Goal: Task Accomplishment & Management: Use online tool/utility

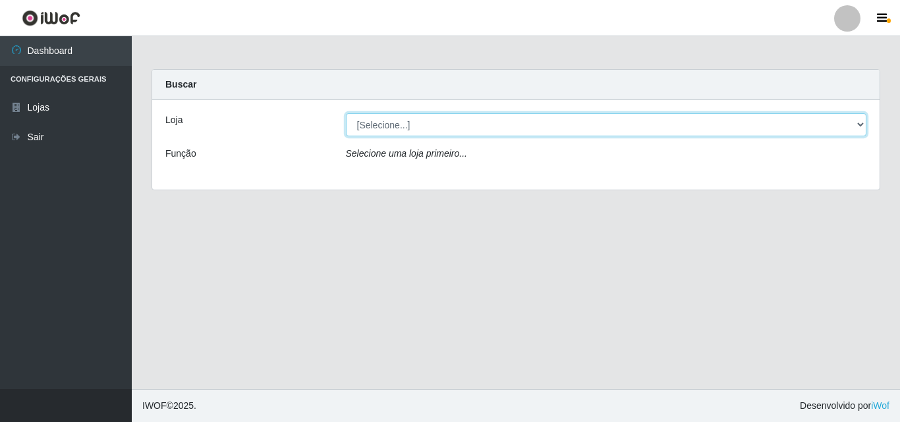
click at [404, 118] on select "[Selecione...] BomQueSó Agreste - Loja 3" at bounding box center [606, 124] width 521 height 23
select select "215"
click at [346, 113] on select "[Selecione...] BomQueSó Agreste - Loja 3" at bounding box center [606, 124] width 521 height 23
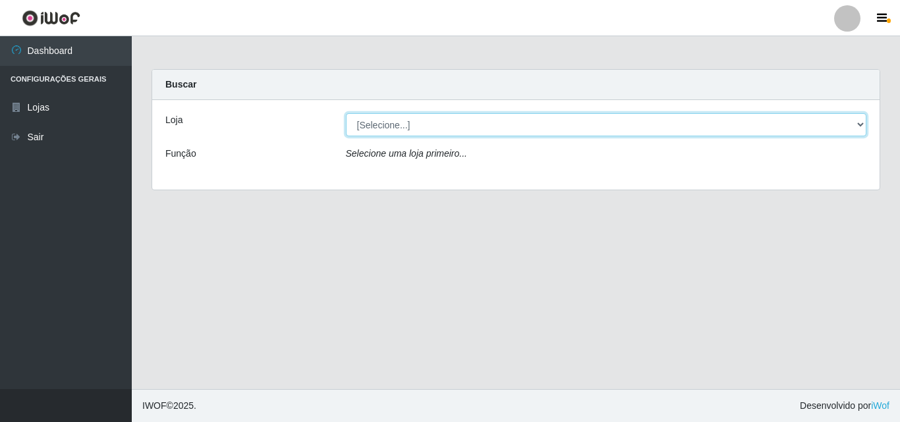
click at [414, 123] on select "[Selecione...] BomQueSó Agreste - Loja 3" at bounding box center [606, 124] width 521 height 23
select select "215"
click at [346, 113] on select "[Selecione...] BomQueSó Agreste - Loja 3" at bounding box center [606, 124] width 521 height 23
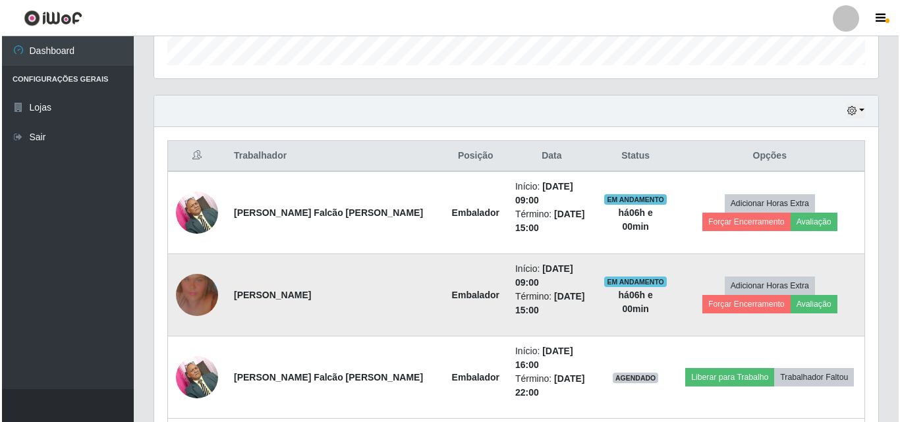
scroll to position [461, 0]
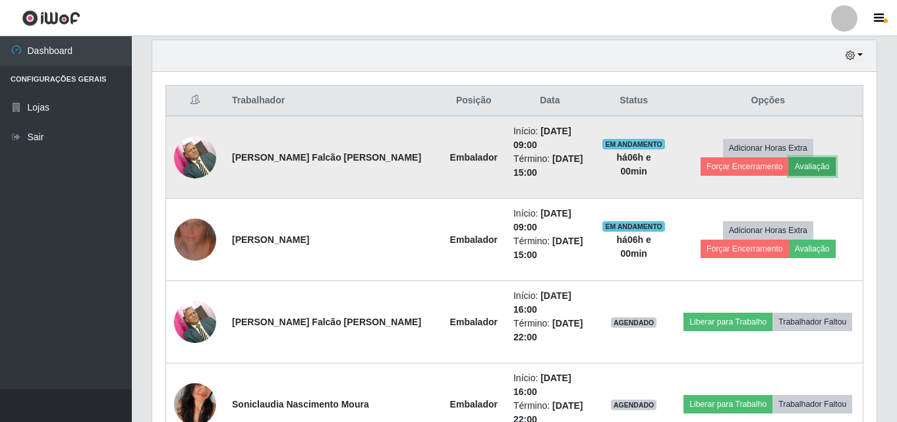
click at [789, 167] on button "Avaliação" at bounding box center [812, 166] width 47 height 18
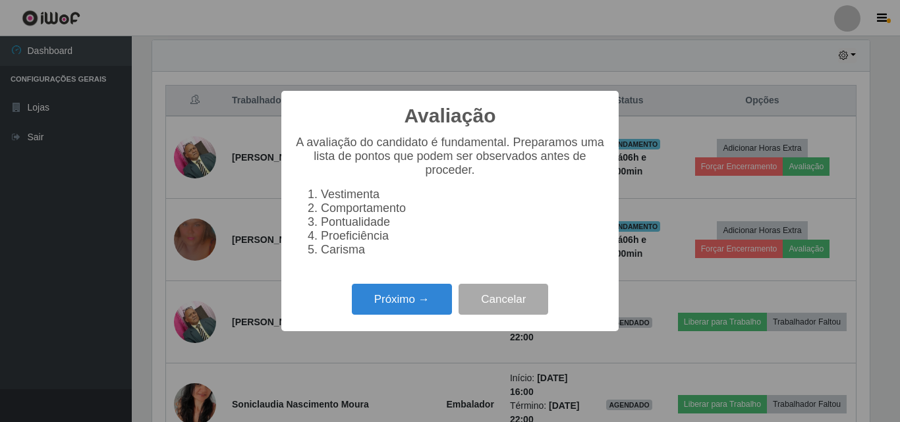
scroll to position [273, 717]
click at [424, 315] on button "Próximo →" at bounding box center [402, 299] width 100 height 31
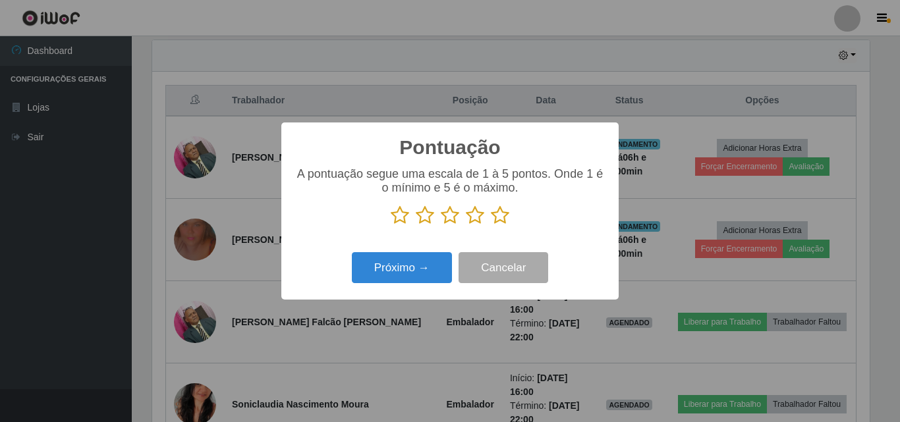
click at [500, 217] on icon at bounding box center [500, 216] width 18 height 20
click at [491, 225] on input "radio" at bounding box center [491, 225] width 0 height 0
click at [415, 286] on div "Próximo → Cancelar" at bounding box center [449, 268] width 311 height 38
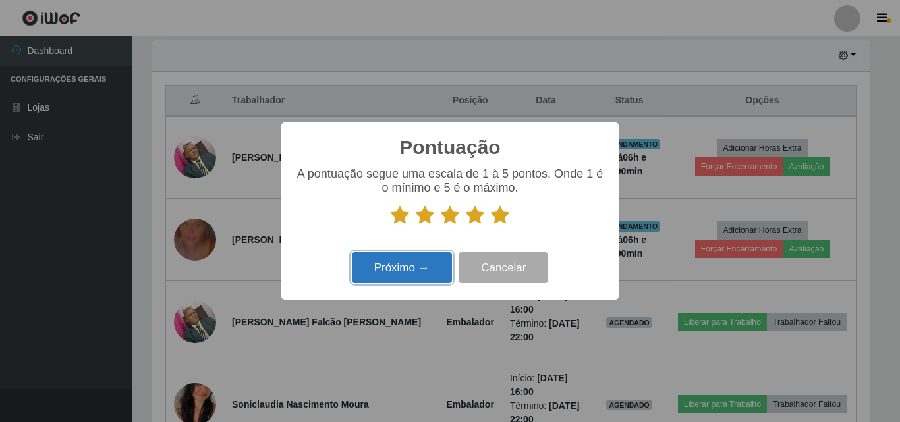
click at [416, 281] on button "Próximo →" at bounding box center [402, 267] width 100 height 31
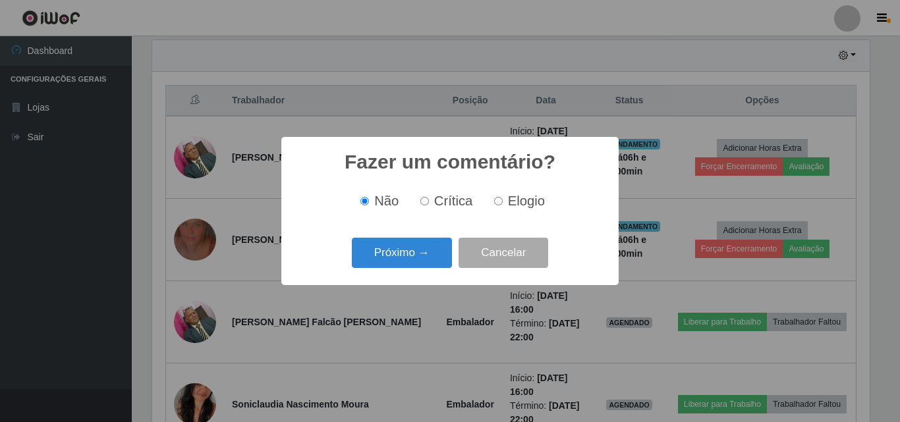
click at [497, 206] on input "Elogio" at bounding box center [498, 201] width 9 height 9
radio input "true"
click at [403, 253] on button "Próximo →" at bounding box center [402, 253] width 100 height 31
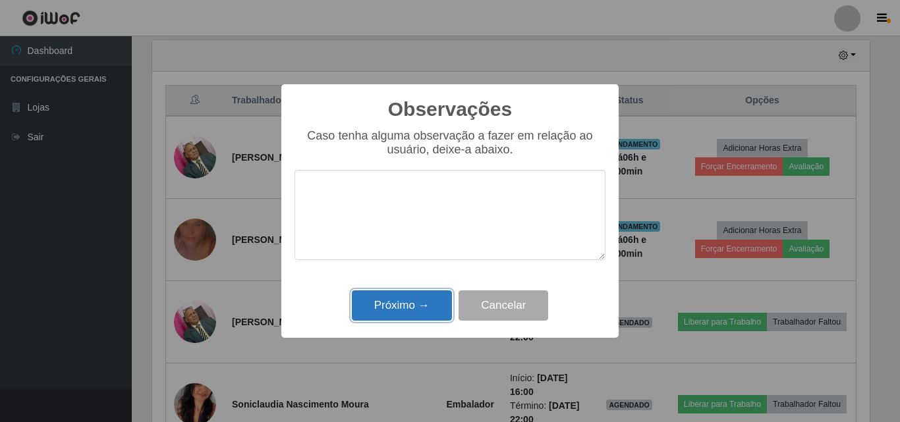
click at [417, 308] on button "Próximo →" at bounding box center [402, 306] width 100 height 31
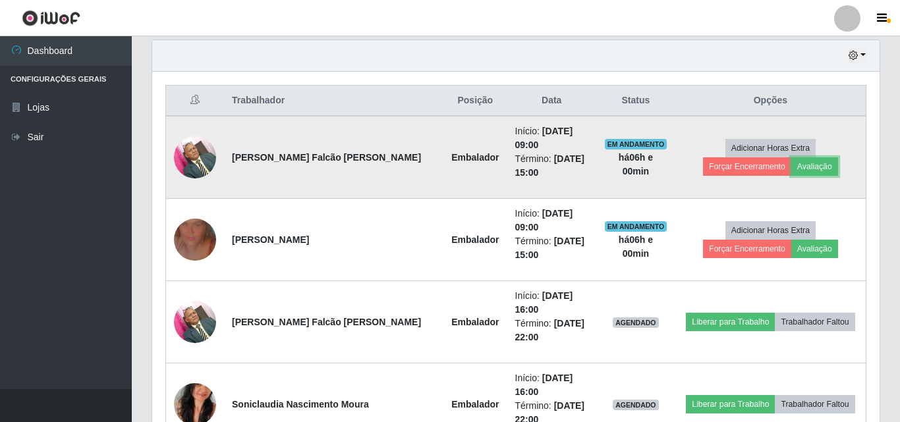
scroll to position [273, 724]
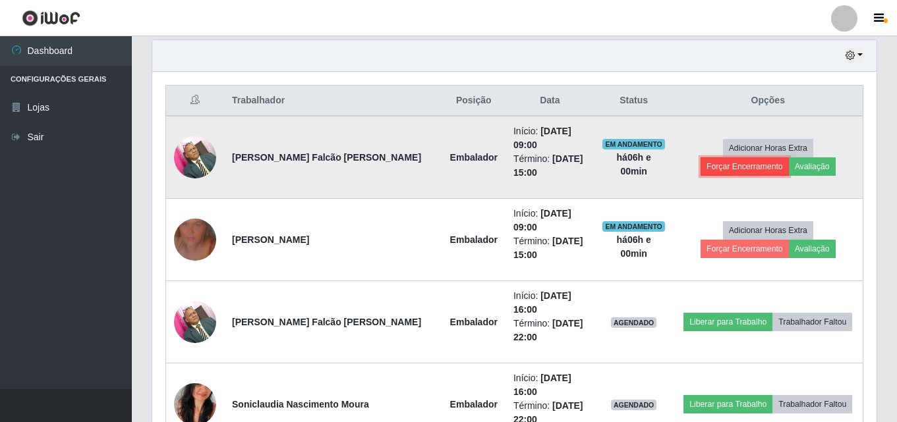
click at [789, 157] on button "Forçar Encerramento" at bounding box center [744, 166] width 88 height 18
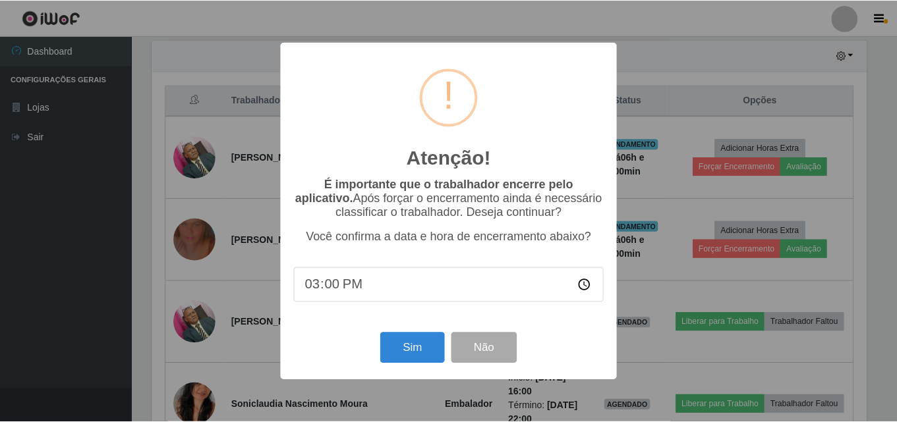
scroll to position [273, 717]
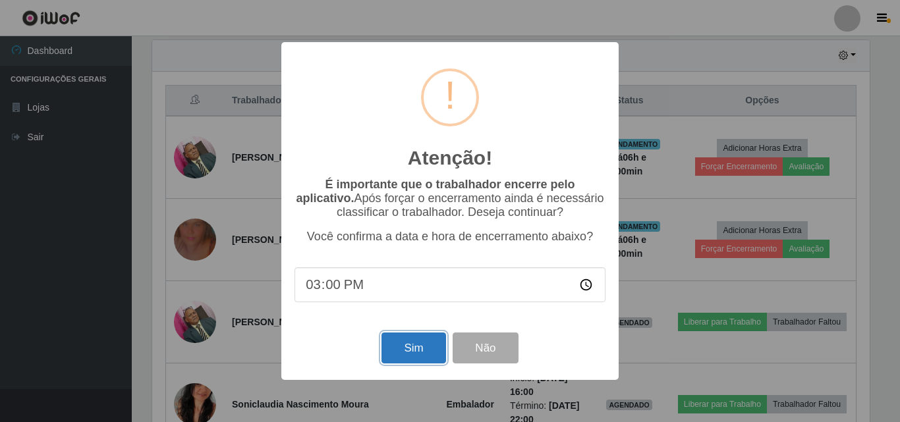
click at [417, 353] on button "Sim" at bounding box center [413, 348] width 64 height 31
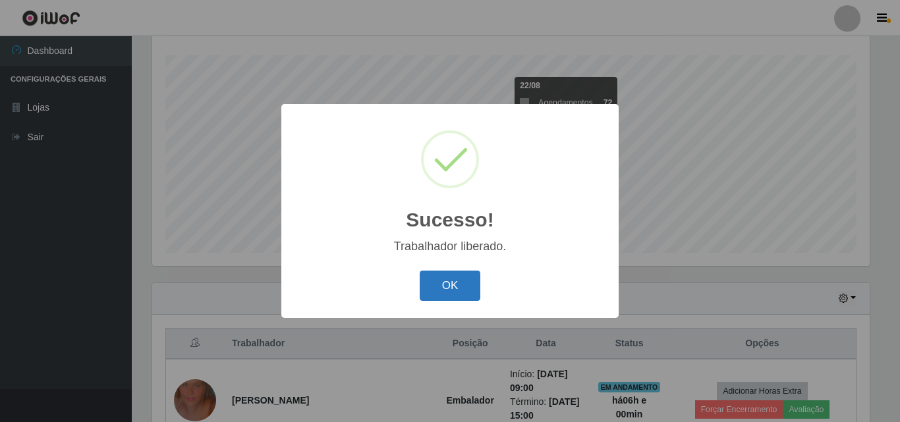
click at [430, 291] on button "OK" at bounding box center [450, 286] width 61 height 31
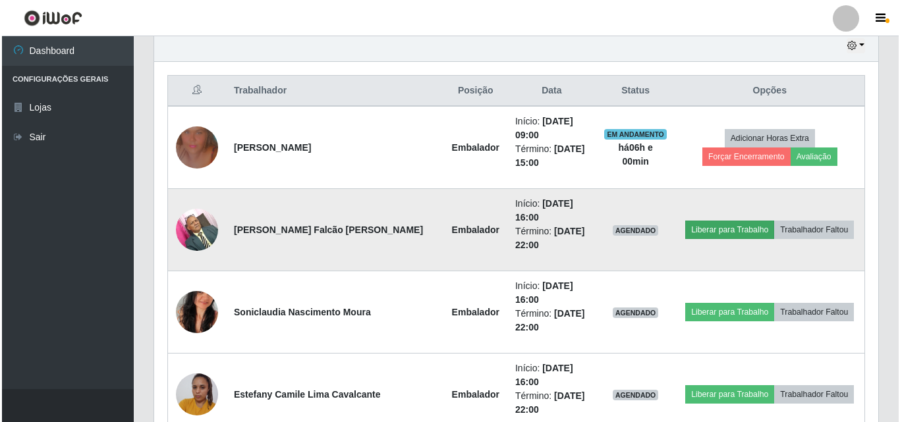
scroll to position [482, 0]
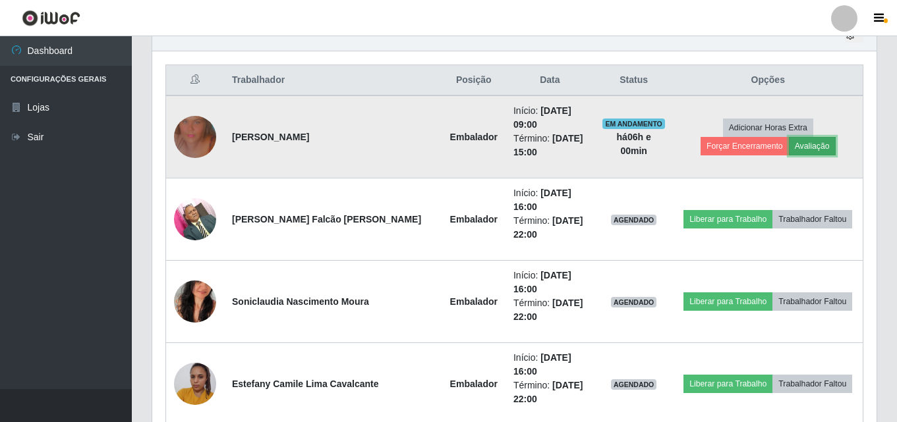
click at [789, 137] on button "Avaliação" at bounding box center [812, 146] width 47 height 18
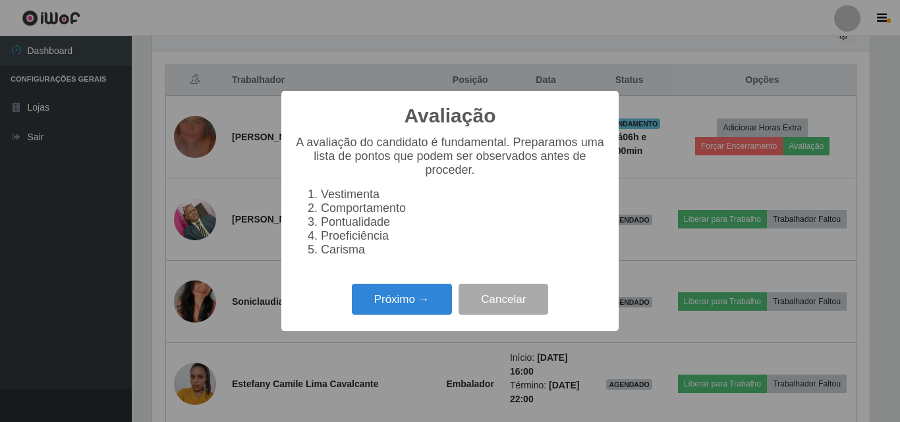
scroll to position [273, 717]
click at [408, 310] on button "Próximo →" at bounding box center [402, 299] width 100 height 31
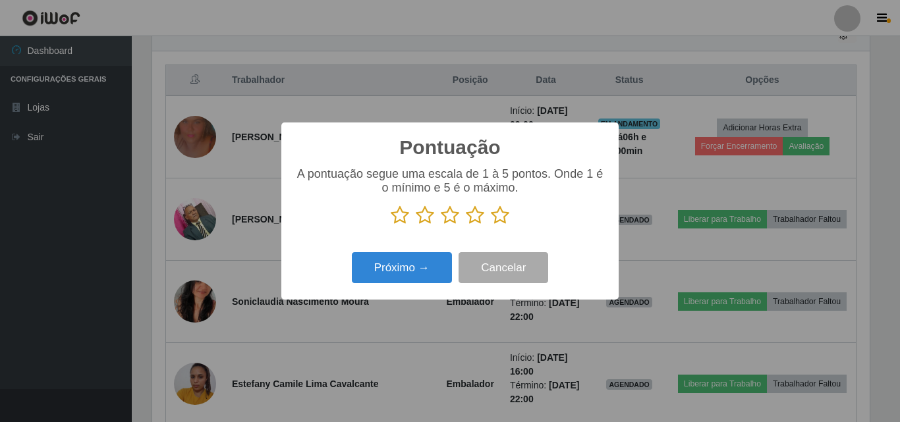
click at [499, 217] on icon at bounding box center [500, 216] width 18 height 20
click at [491, 225] on input "radio" at bounding box center [491, 225] width 0 height 0
click at [395, 294] on div "Pontuação × A pontuação segue uma escala de 1 à 5 pontos. Onde 1 é o mínimo e 5…" at bounding box center [449, 211] width 337 height 177
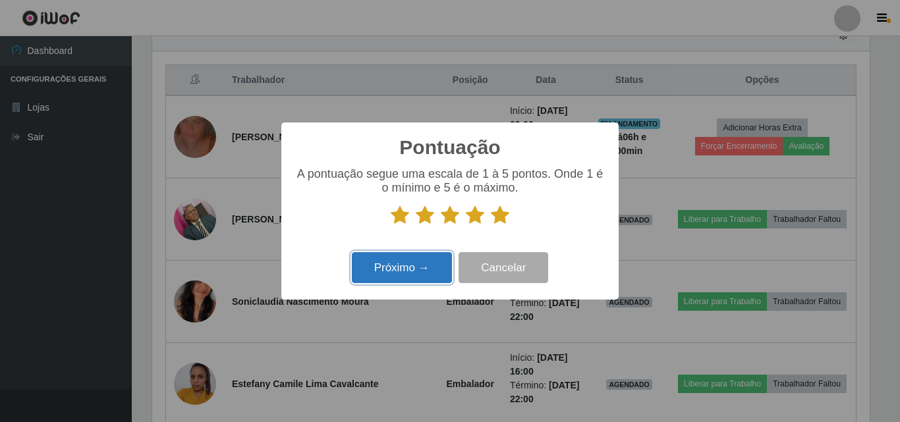
click at [406, 274] on button "Próximo →" at bounding box center [402, 267] width 100 height 31
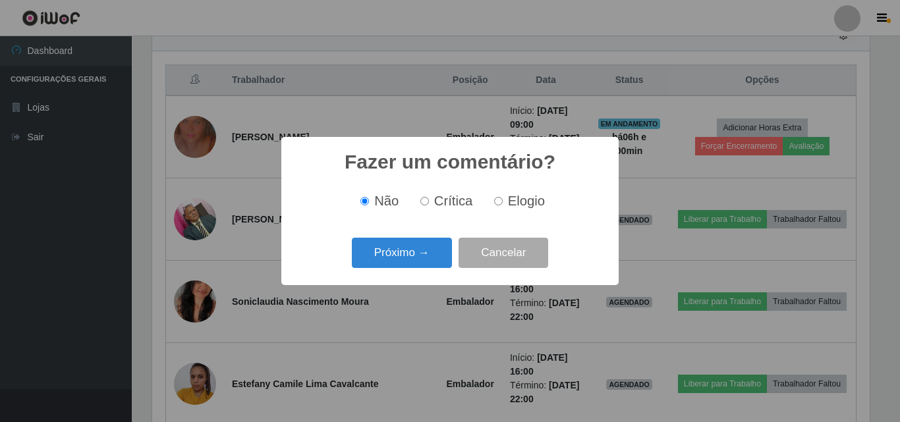
drag, startPoint x: 502, startPoint y: 202, endPoint x: 441, endPoint y: 234, distance: 68.7
click at [501, 202] on label "Elogio" at bounding box center [517, 201] width 56 height 15
click at [505, 201] on label "Elogio" at bounding box center [517, 201] width 56 height 15
click at [503, 201] on input "Elogio" at bounding box center [498, 201] width 9 height 9
radio input "true"
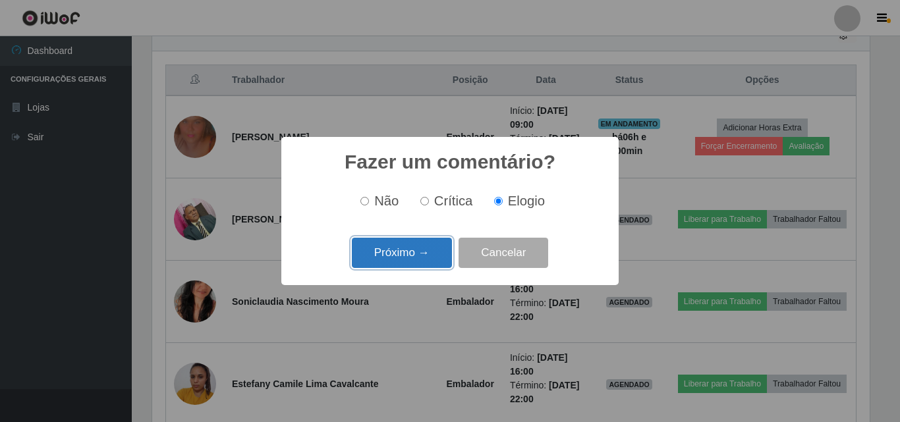
click at [414, 250] on button "Próximo →" at bounding box center [402, 253] width 100 height 31
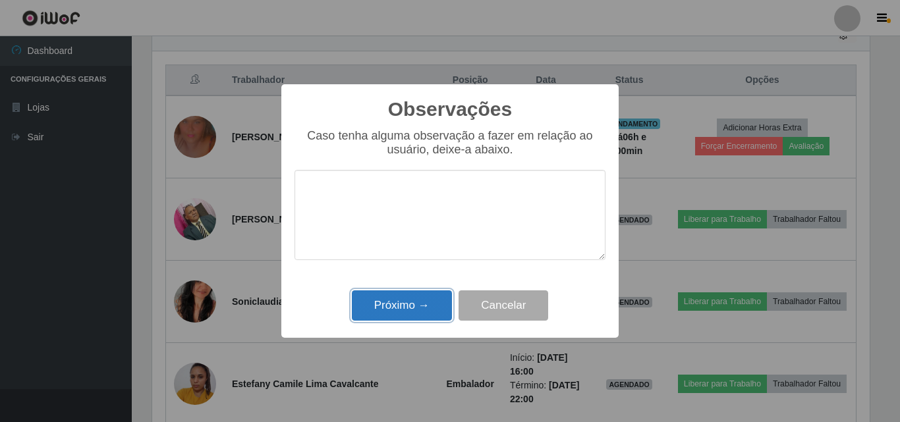
click at [427, 299] on button "Próximo →" at bounding box center [402, 306] width 100 height 31
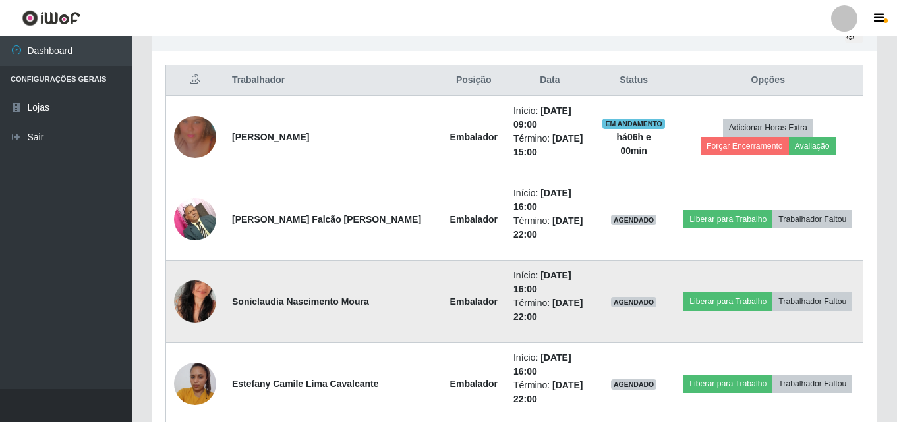
scroll to position [273, 724]
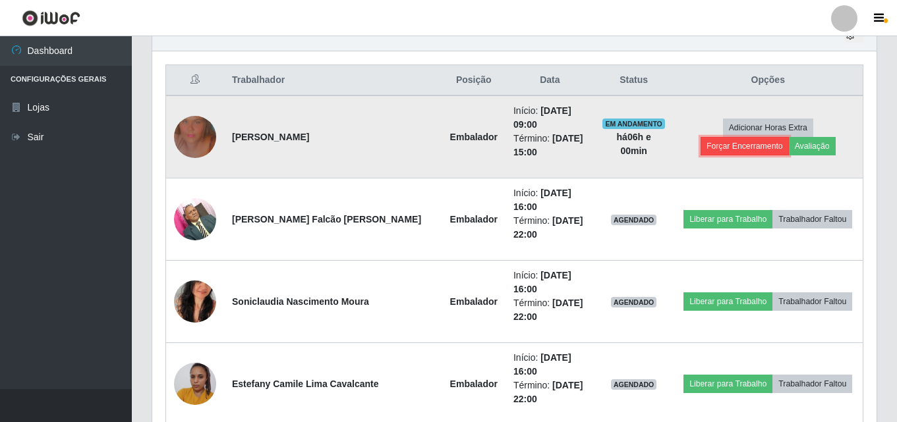
click at [781, 137] on button "Forçar Encerramento" at bounding box center [744, 146] width 88 height 18
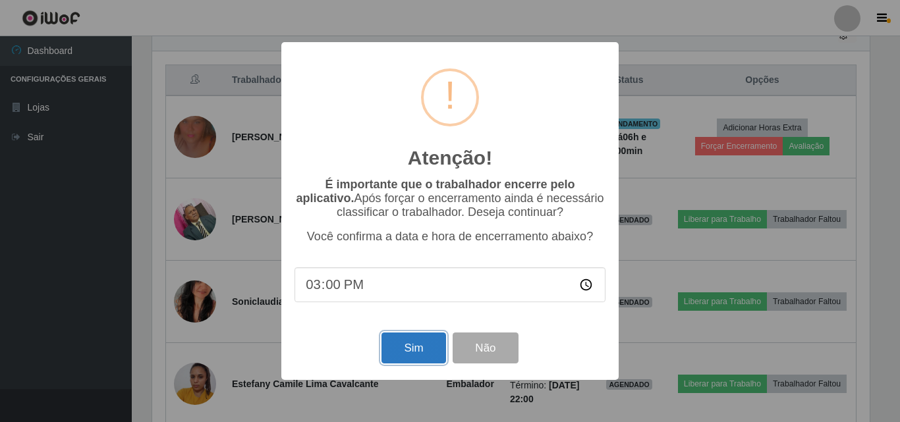
click at [428, 339] on button "Sim" at bounding box center [413, 348] width 64 height 31
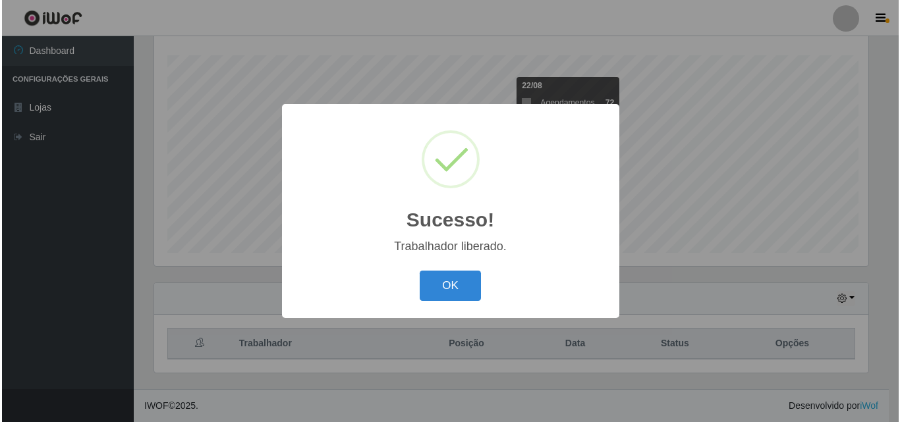
scroll to position [0, 0]
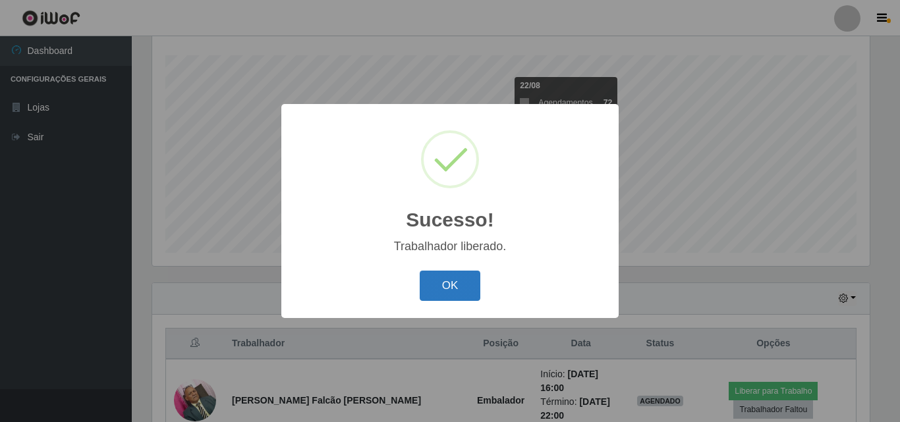
click at [464, 289] on button "OK" at bounding box center [450, 286] width 61 height 31
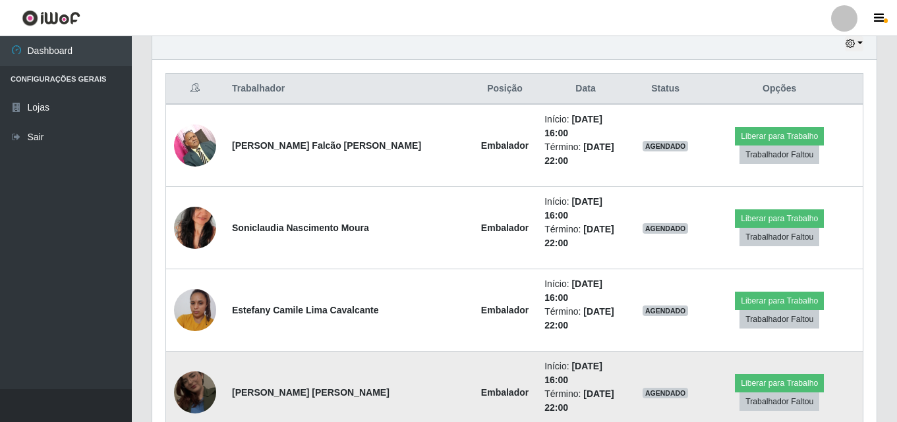
scroll to position [497, 0]
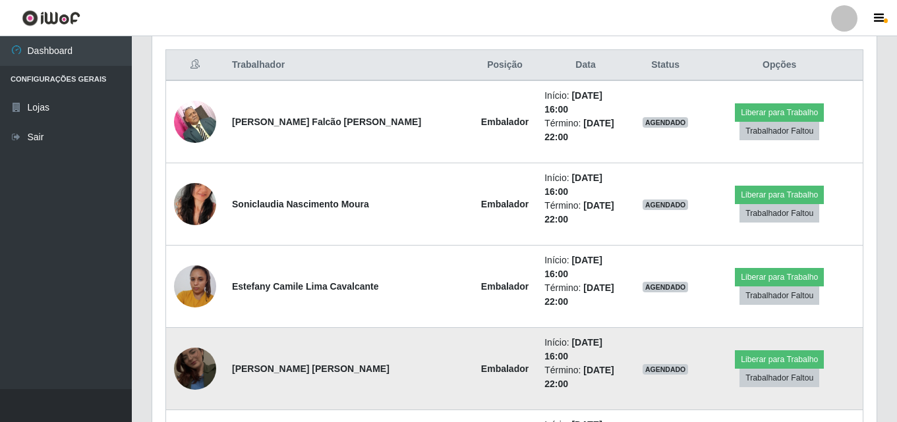
click at [200, 331] on img at bounding box center [195, 368] width 42 height 75
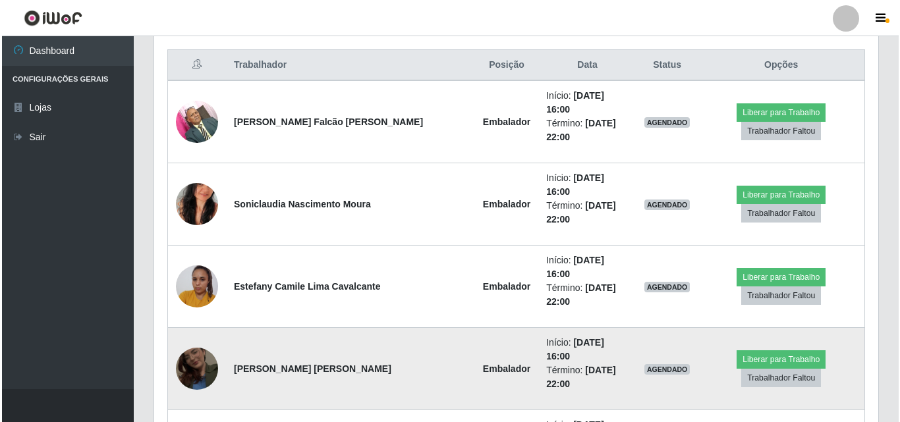
scroll to position [273, 717]
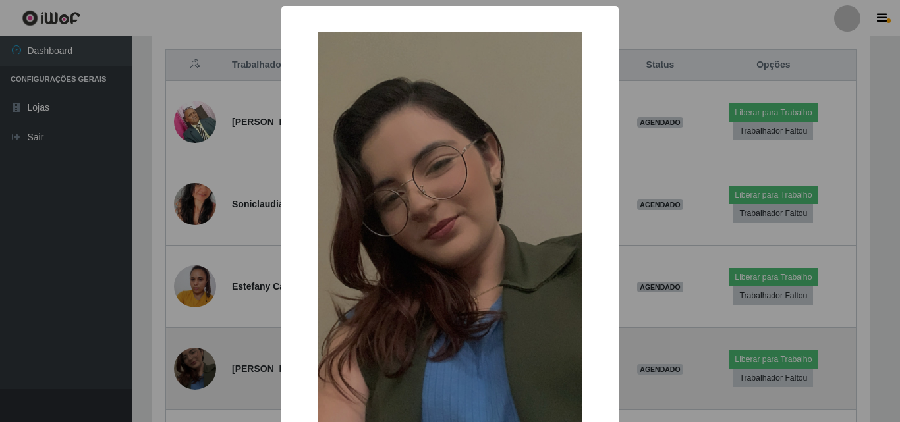
click at [200, 273] on div "× OK Cancel" at bounding box center [450, 211] width 900 height 422
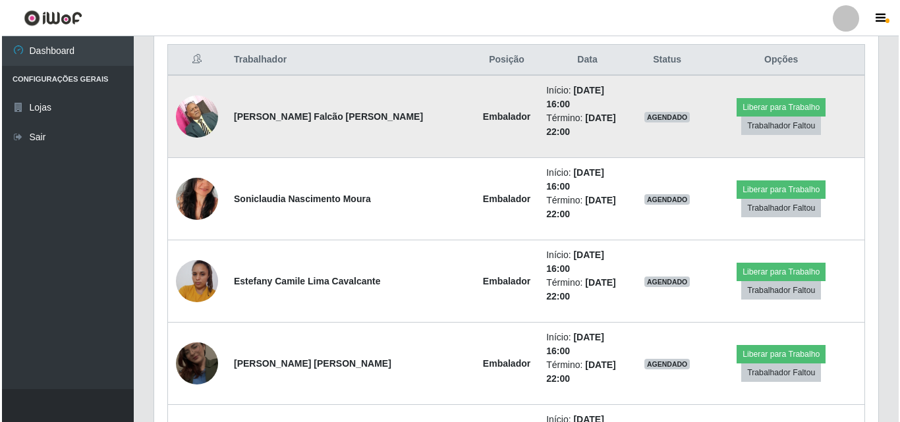
scroll to position [497, 0]
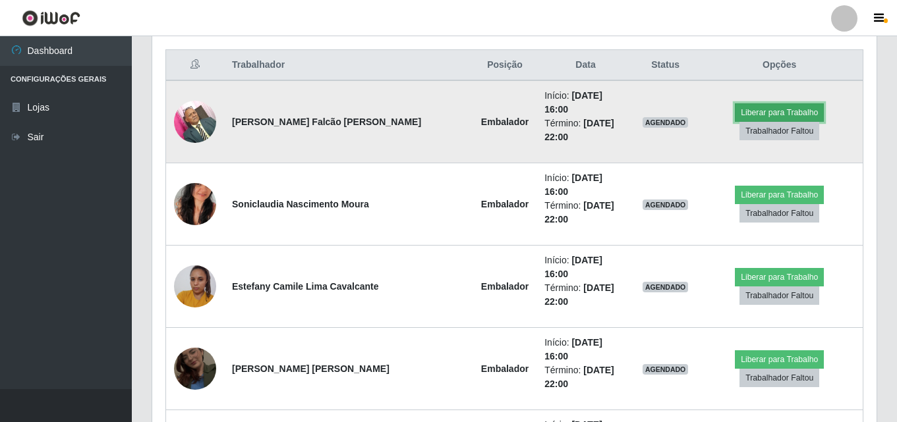
click at [735, 105] on button "Liberar para Trabalho" at bounding box center [779, 112] width 89 height 18
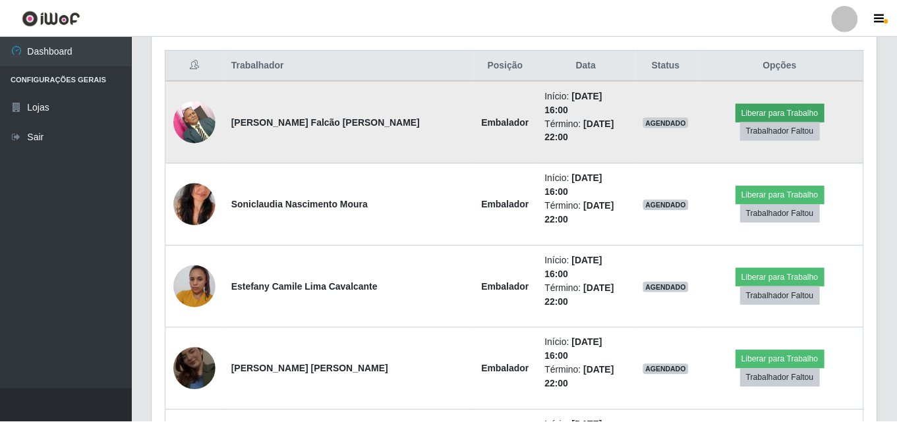
scroll to position [273, 717]
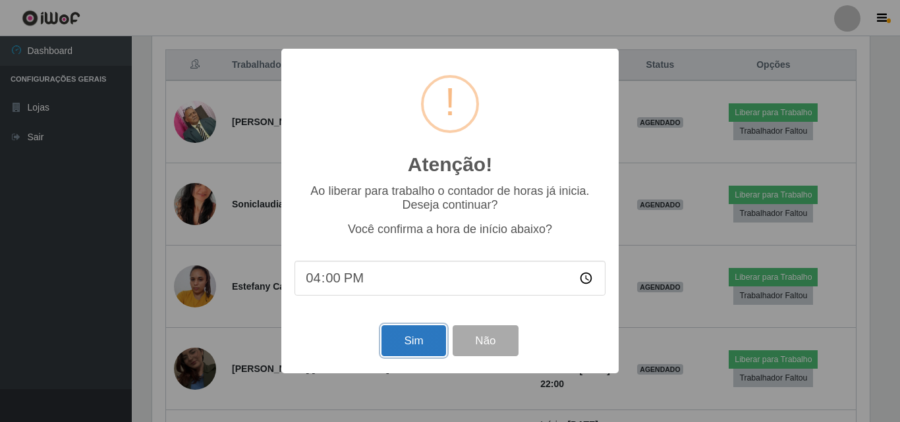
click at [412, 343] on button "Sim" at bounding box center [413, 340] width 64 height 31
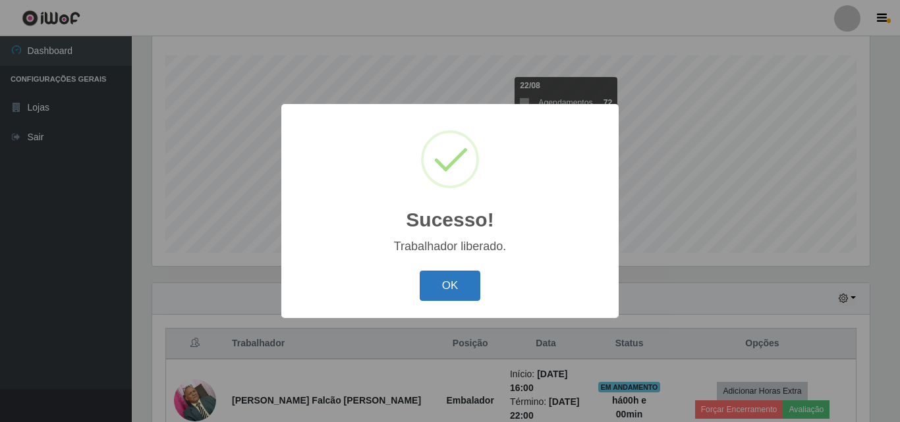
click at [464, 294] on button "OK" at bounding box center [450, 286] width 61 height 31
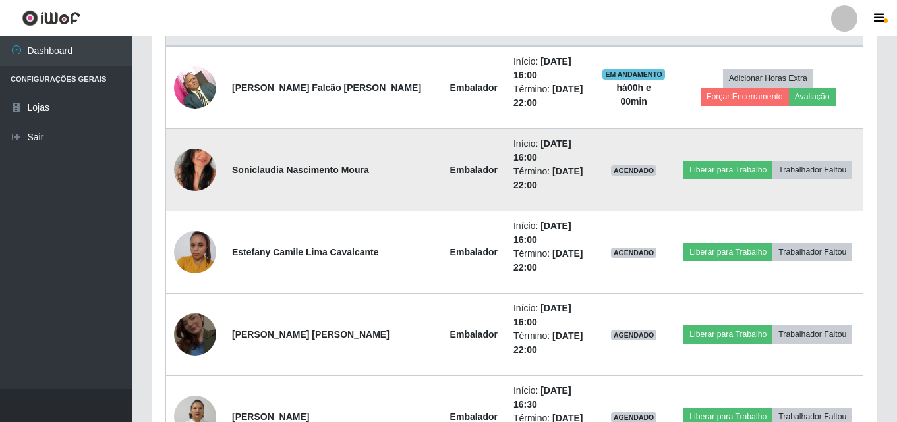
scroll to position [547, 0]
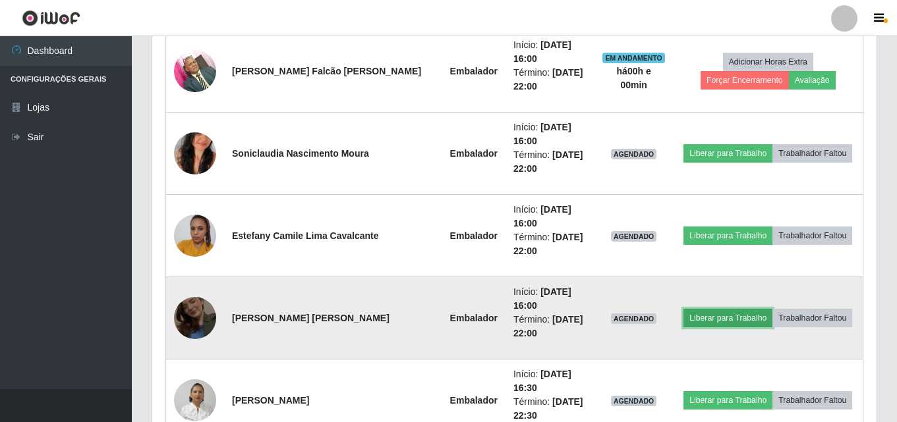
click at [721, 309] on button "Liberar para Trabalho" at bounding box center [727, 318] width 89 height 18
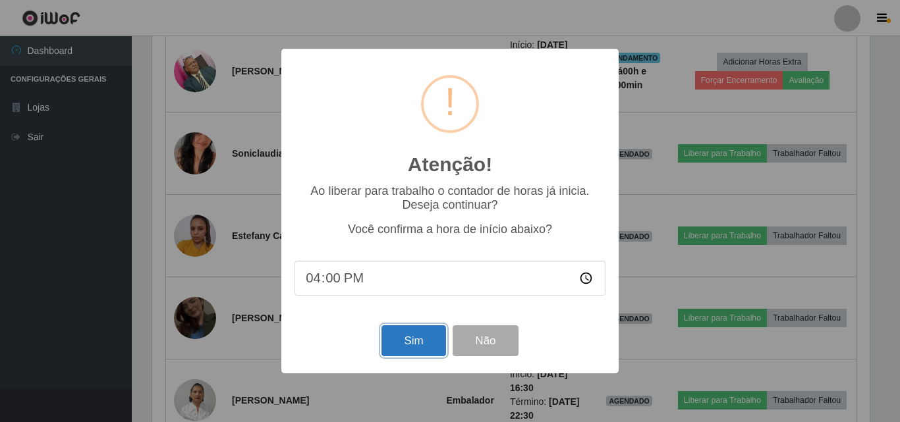
click at [404, 333] on button "Sim" at bounding box center [413, 340] width 64 height 31
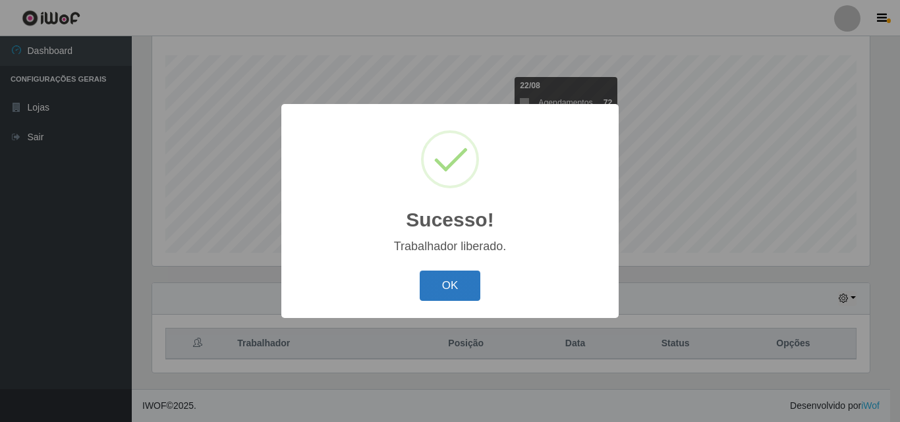
click at [453, 271] on button "OK" at bounding box center [450, 286] width 61 height 31
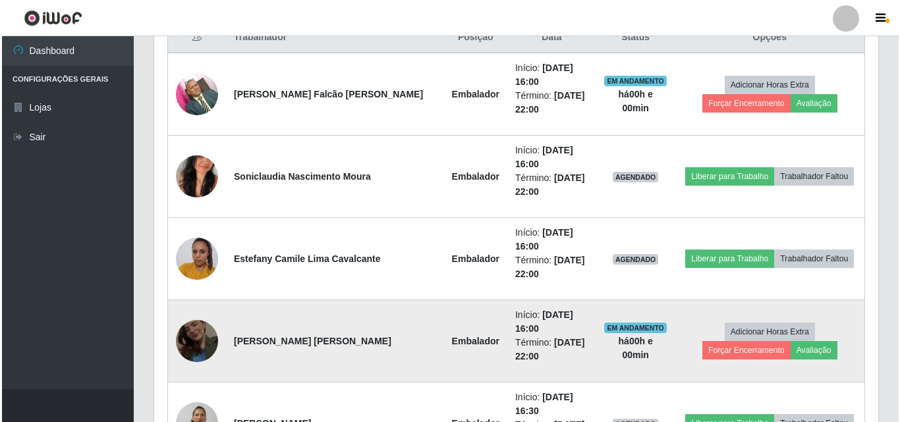
scroll to position [547, 0]
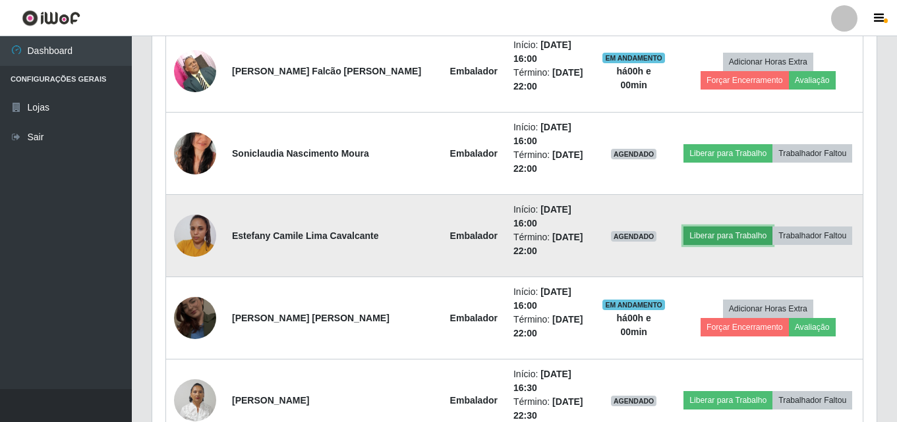
click at [684, 227] on button "Liberar para Trabalho" at bounding box center [727, 236] width 89 height 18
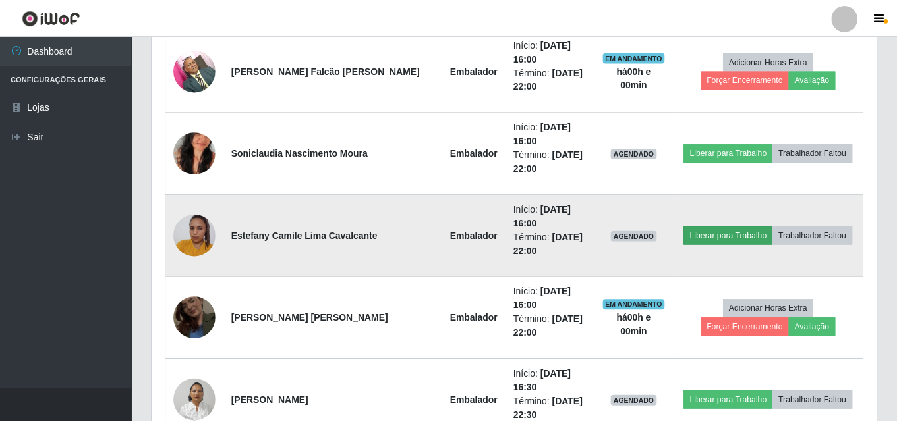
scroll to position [273, 717]
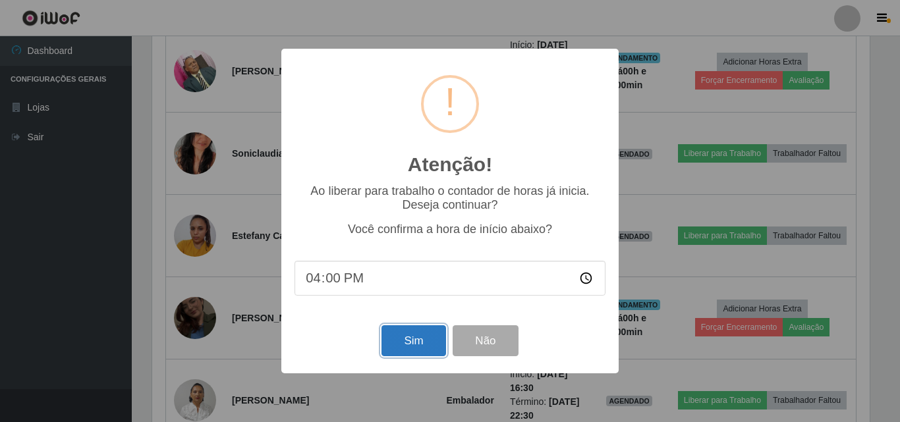
click at [419, 341] on button "Sim" at bounding box center [413, 340] width 64 height 31
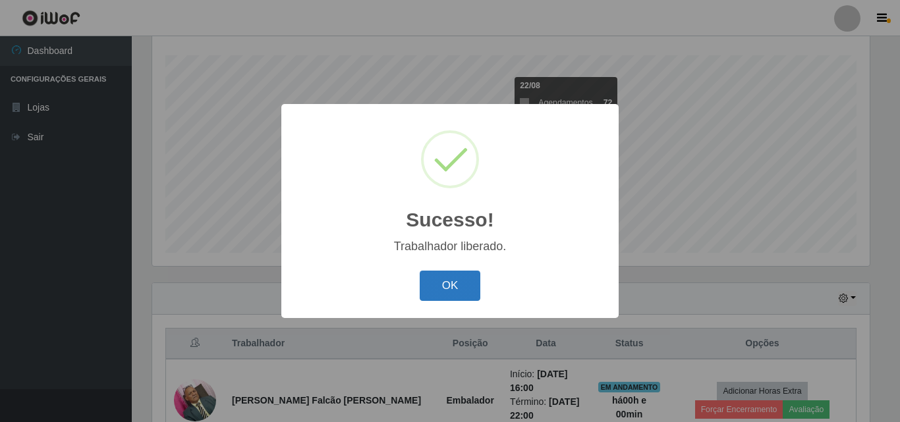
click at [438, 287] on button "OK" at bounding box center [450, 286] width 61 height 31
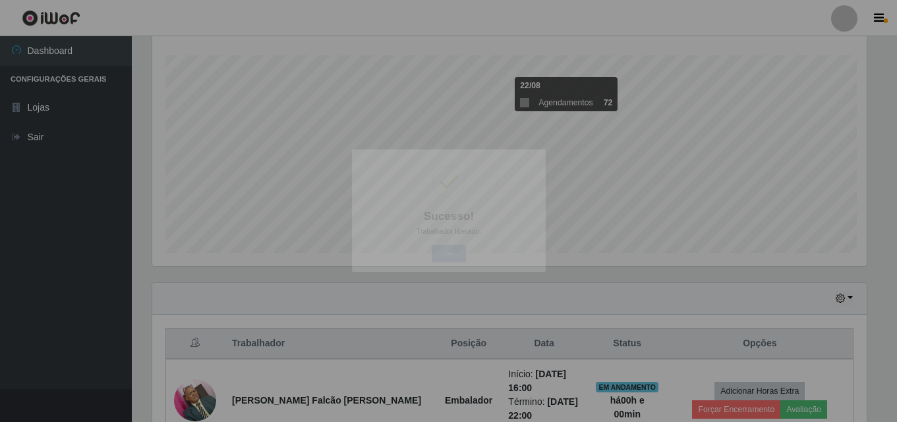
scroll to position [658499, 658049]
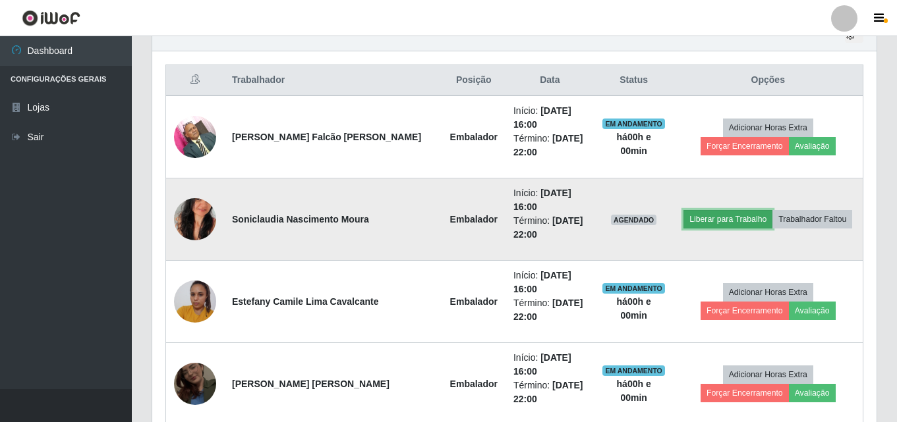
click at [723, 210] on button "Liberar para Trabalho" at bounding box center [727, 219] width 89 height 18
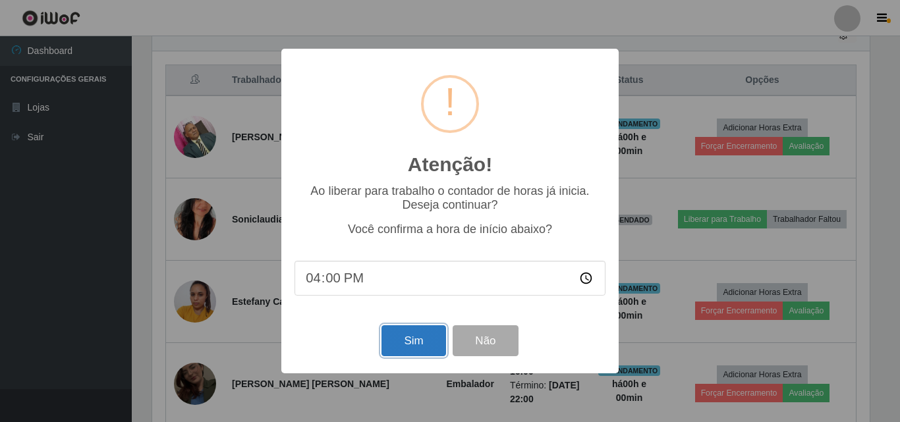
click at [424, 336] on button "Sim" at bounding box center [413, 340] width 64 height 31
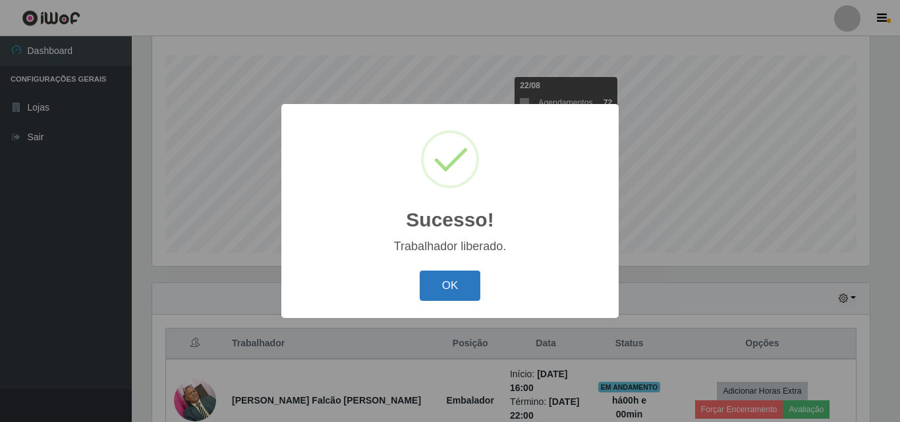
click at [449, 275] on button "OK" at bounding box center [450, 286] width 61 height 31
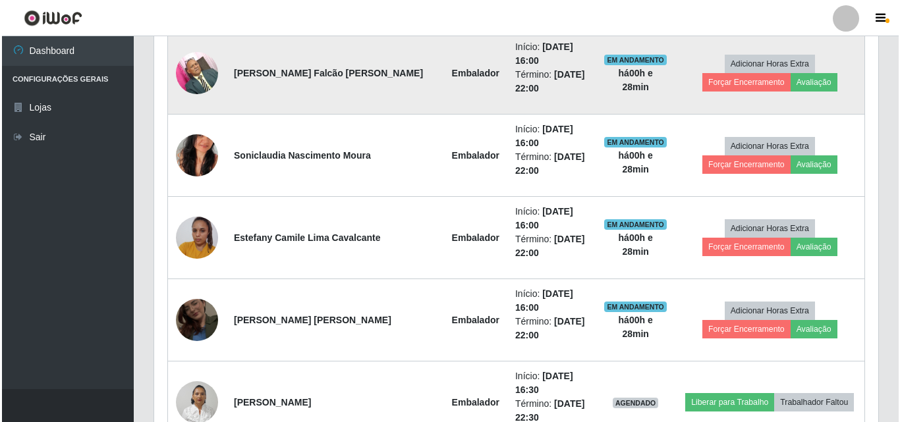
scroll to position [698, 0]
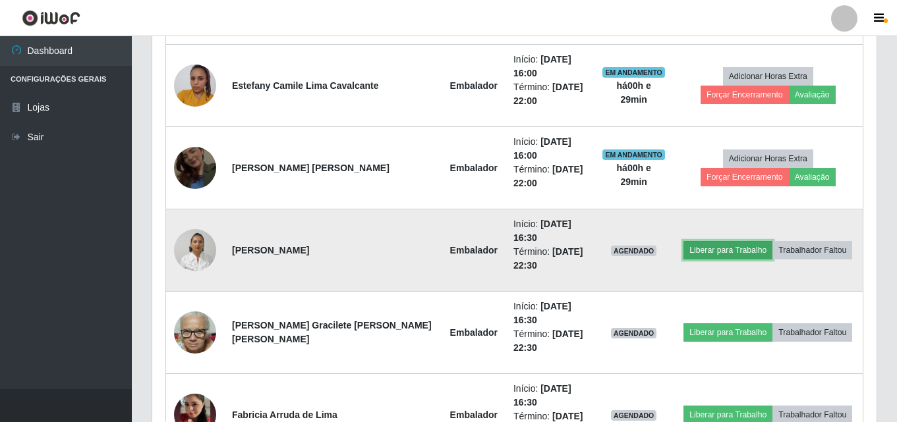
click at [704, 241] on button "Liberar para Trabalho" at bounding box center [727, 250] width 89 height 18
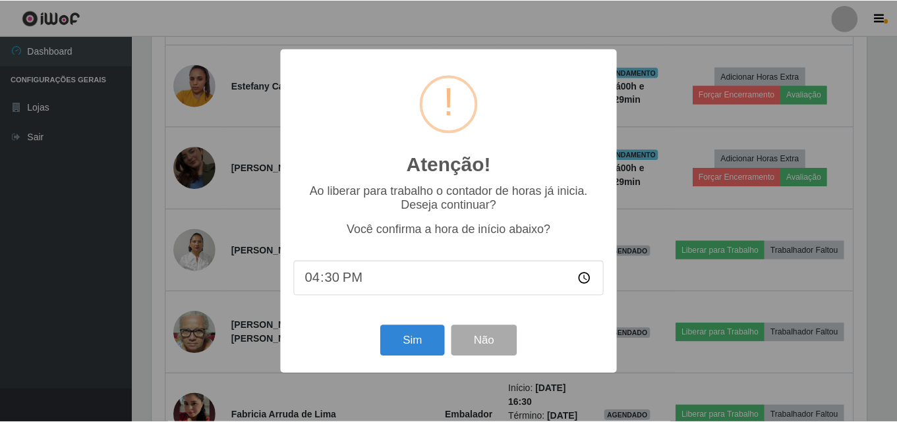
scroll to position [273, 717]
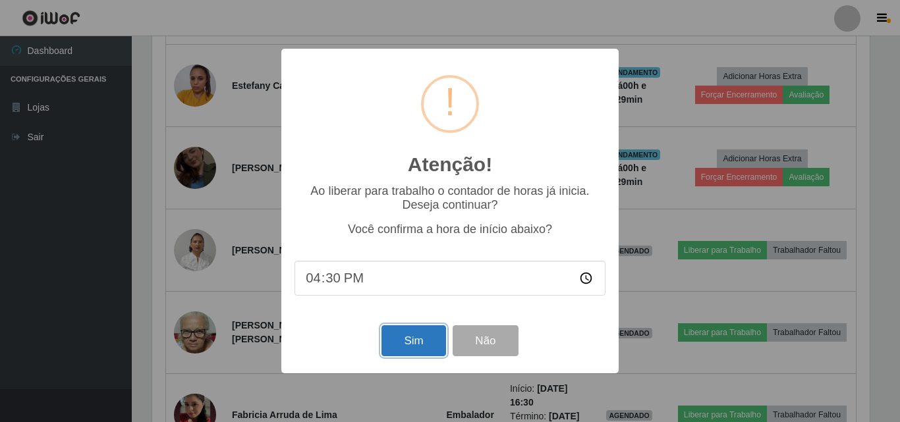
click at [399, 348] on button "Sim" at bounding box center [413, 340] width 64 height 31
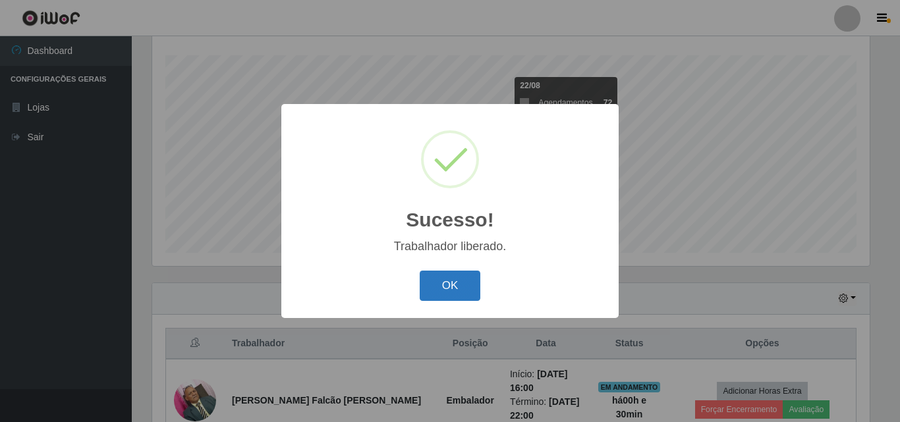
click at [455, 291] on button "OK" at bounding box center [450, 286] width 61 height 31
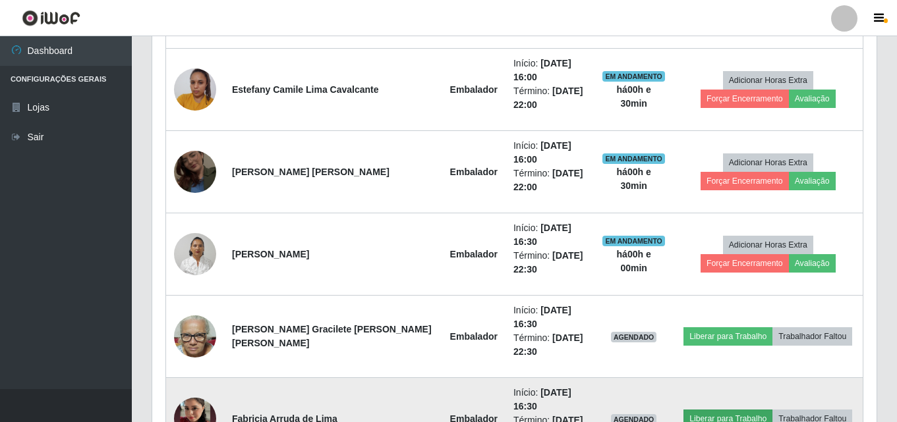
scroll to position [698, 0]
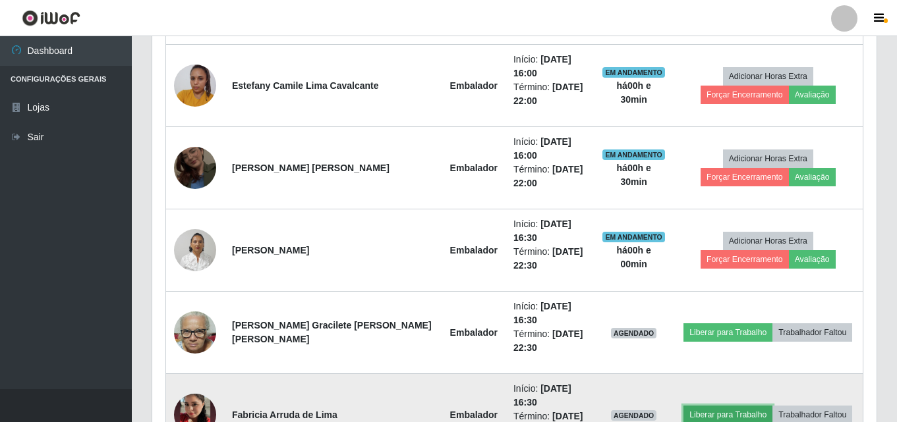
click at [725, 406] on button "Liberar para Trabalho" at bounding box center [727, 415] width 89 height 18
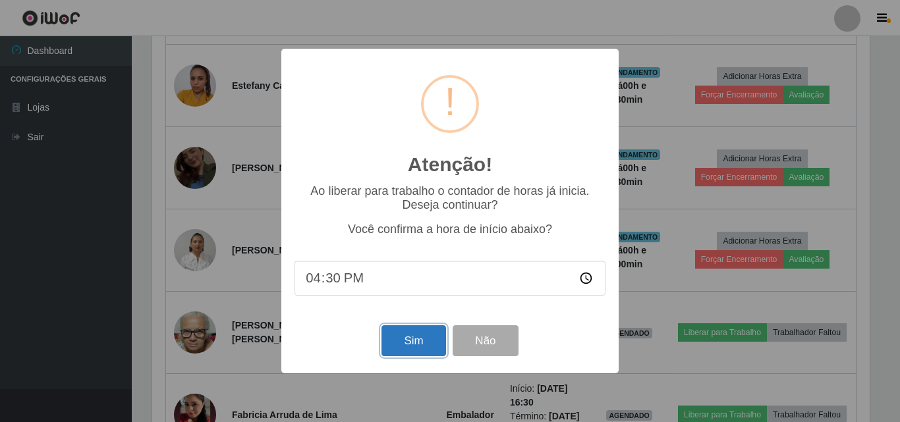
click at [412, 337] on button "Sim" at bounding box center [413, 340] width 64 height 31
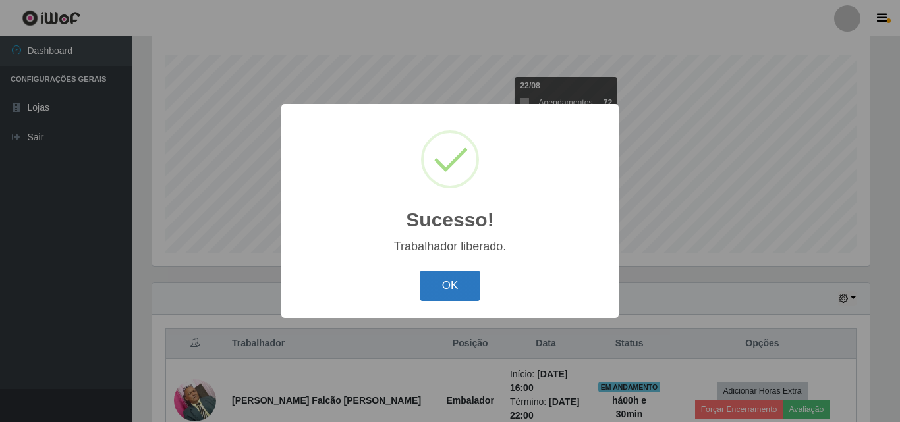
click at [435, 296] on button "OK" at bounding box center [450, 286] width 61 height 31
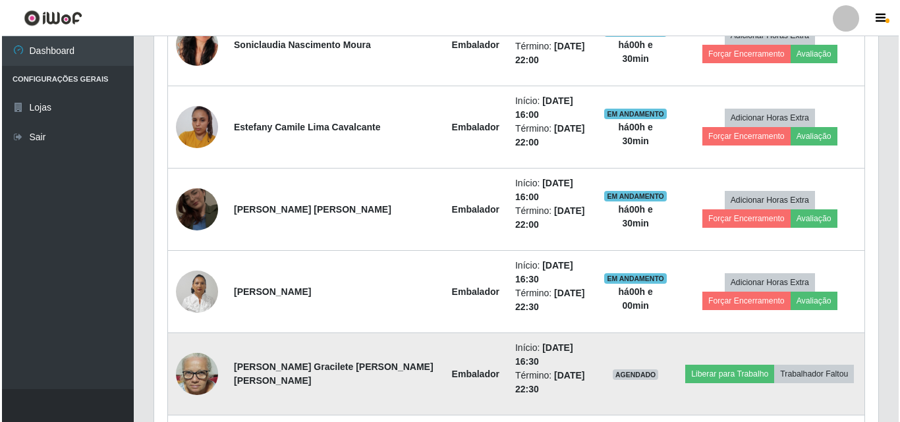
scroll to position [698, 0]
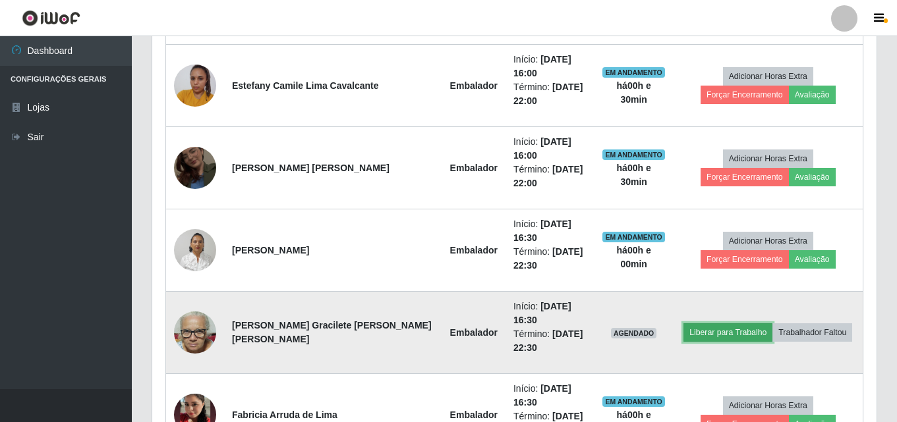
click at [731, 323] on button "Liberar para Trabalho" at bounding box center [727, 332] width 89 height 18
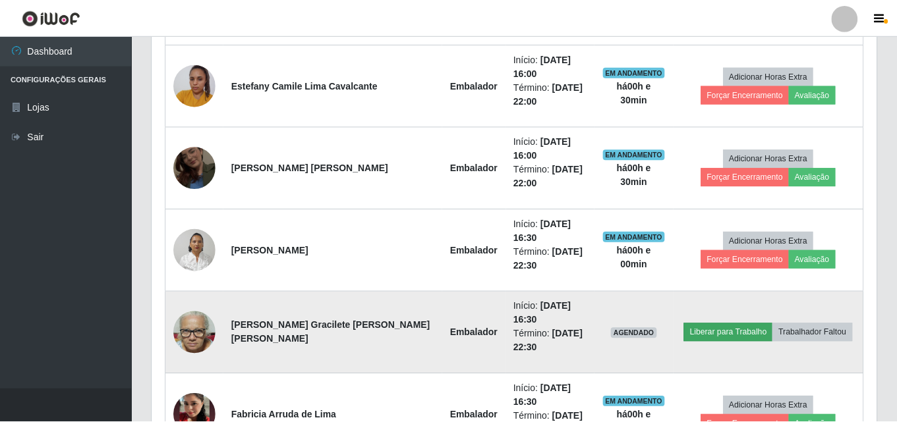
scroll to position [273, 717]
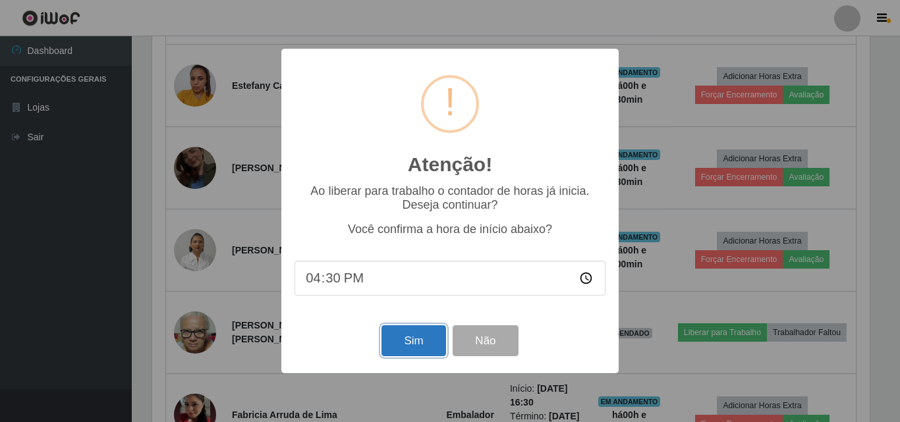
click at [401, 345] on button "Sim" at bounding box center [413, 340] width 64 height 31
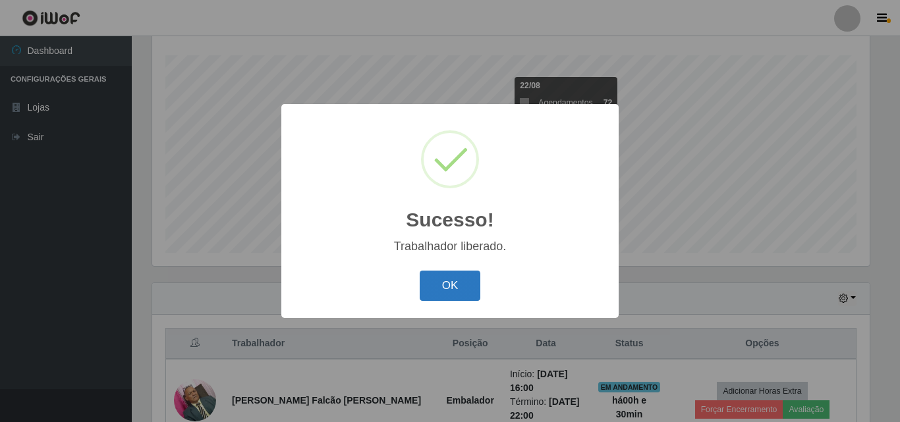
click at [447, 284] on button "OK" at bounding box center [450, 286] width 61 height 31
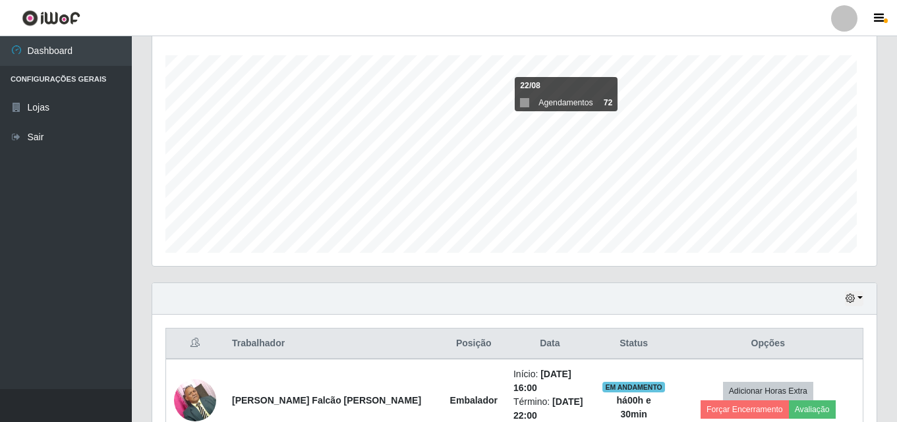
scroll to position [273, 724]
